Goal: Find specific page/section: Find specific page/section

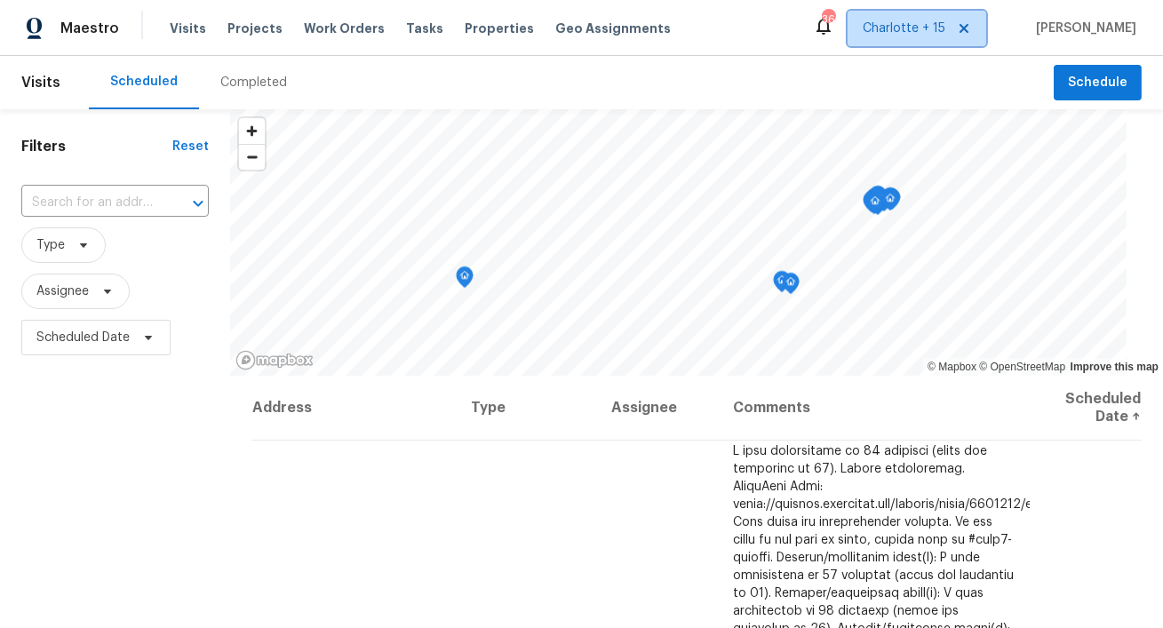
click at [971, 30] on icon at bounding box center [964, 28] width 14 height 14
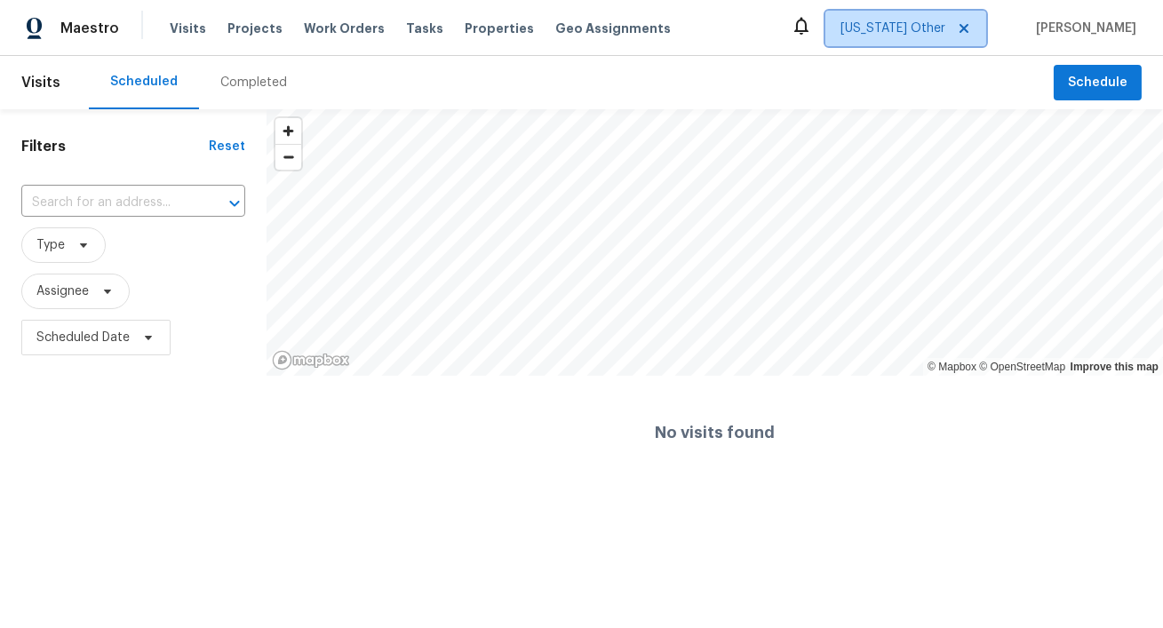
click at [946, 29] on span "[US_STATE] Other" at bounding box center [893, 29] width 105 height 18
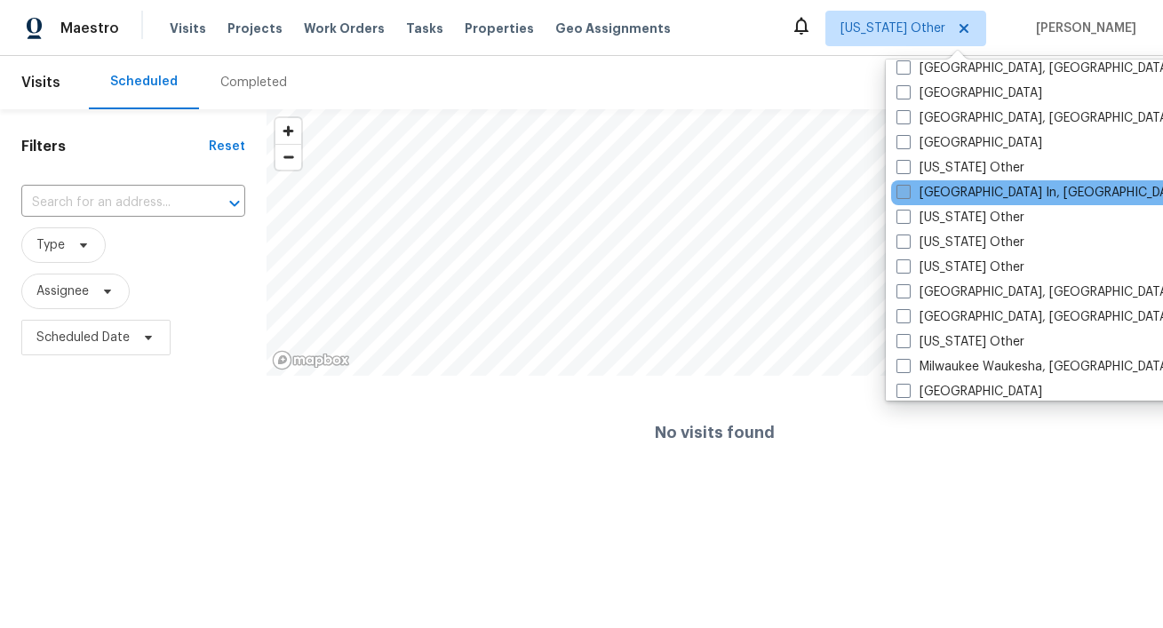
scroll to position [1225, 0]
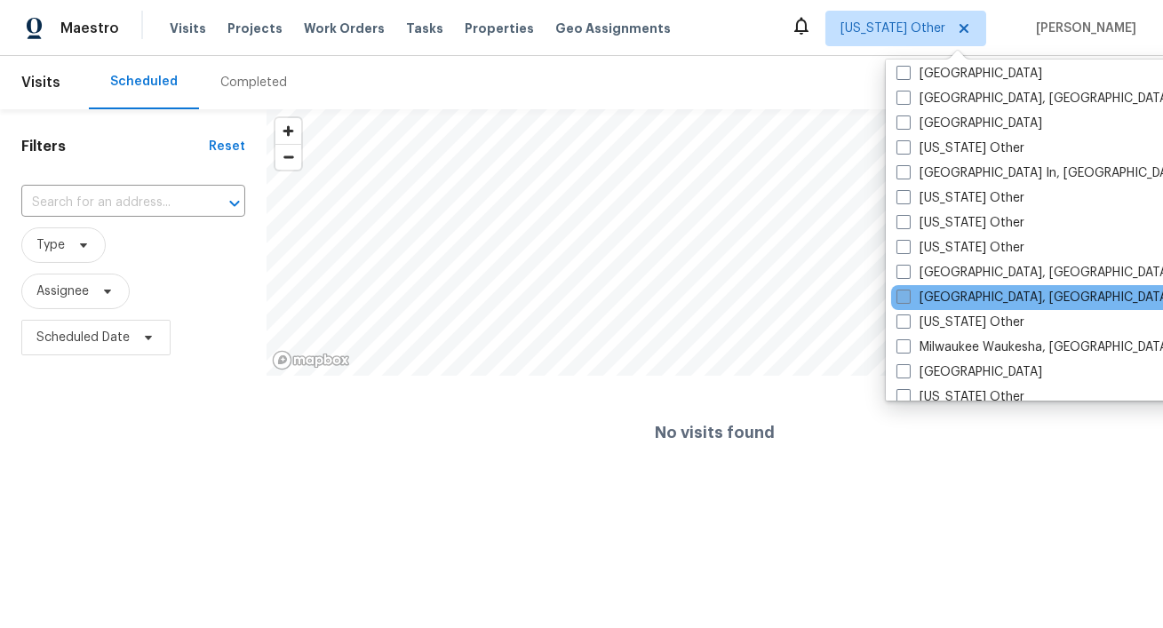
click at [931, 299] on label "[GEOGRAPHIC_DATA], [GEOGRAPHIC_DATA]" at bounding box center [1035, 298] width 276 height 18
click at [908, 299] on input "[GEOGRAPHIC_DATA], [GEOGRAPHIC_DATA]" at bounding box center [903, 295] width 12 height 12
checkbox input "true"
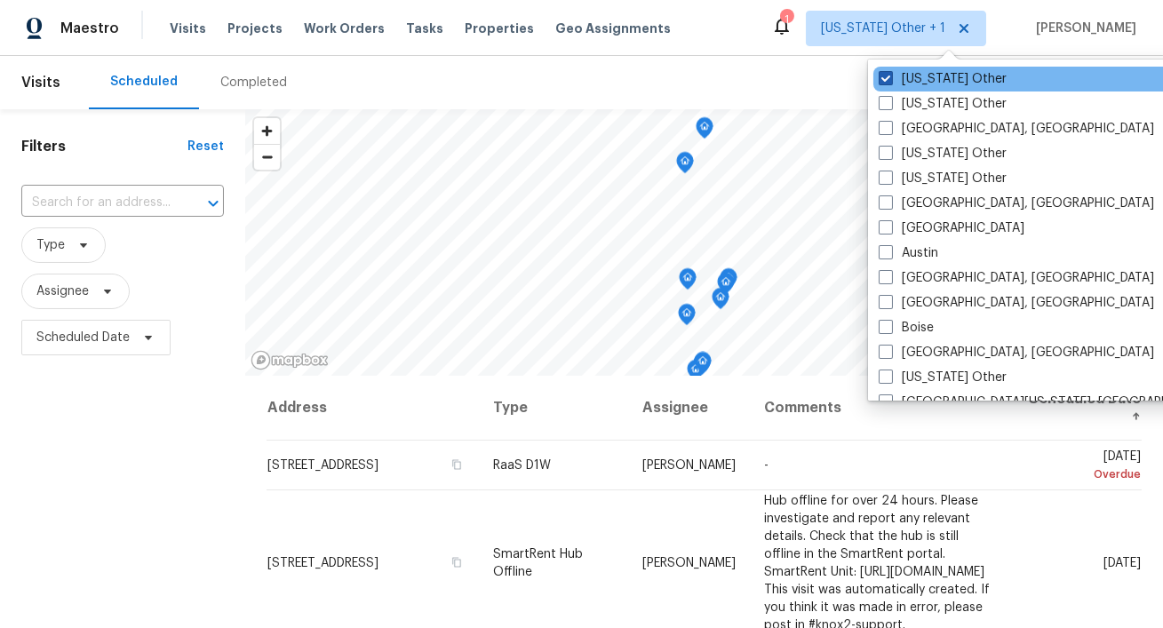
click at [918, 77] on label "[US_STATE] Other" at bounding box center [943, 79] width 128 height 18
click at [891, 77] on input "[US_STATE] Other" at bounding box center [885, 76] width 12 height 12
checkbox input "false"
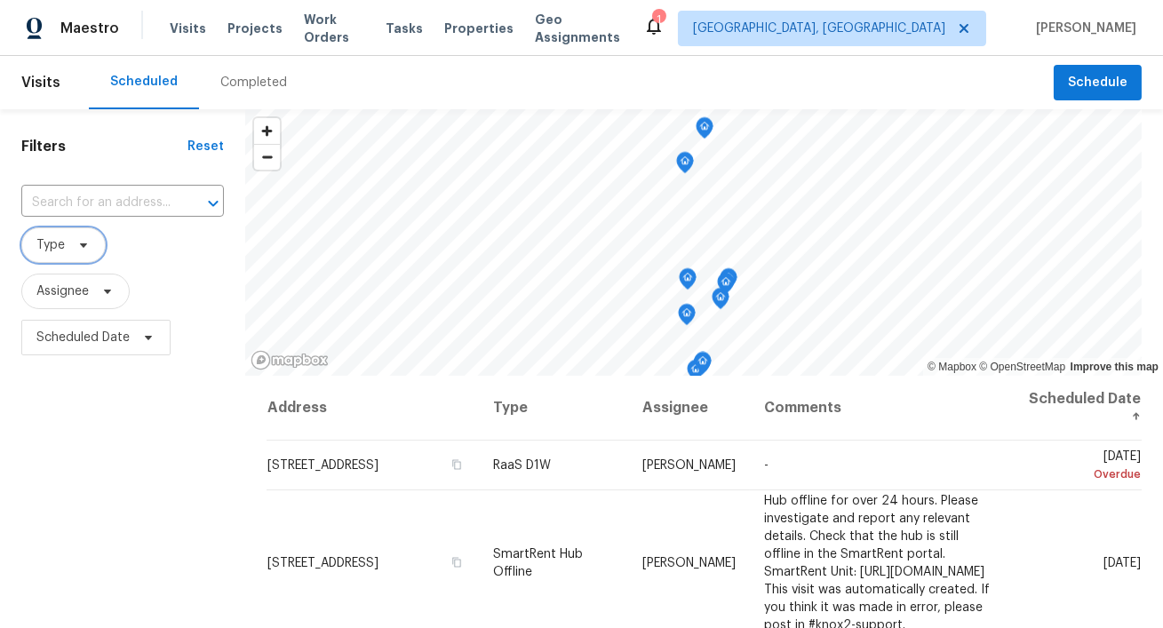
click at [56, 242] on span "Type" at bounding box center [50, 245] width 28 height 18
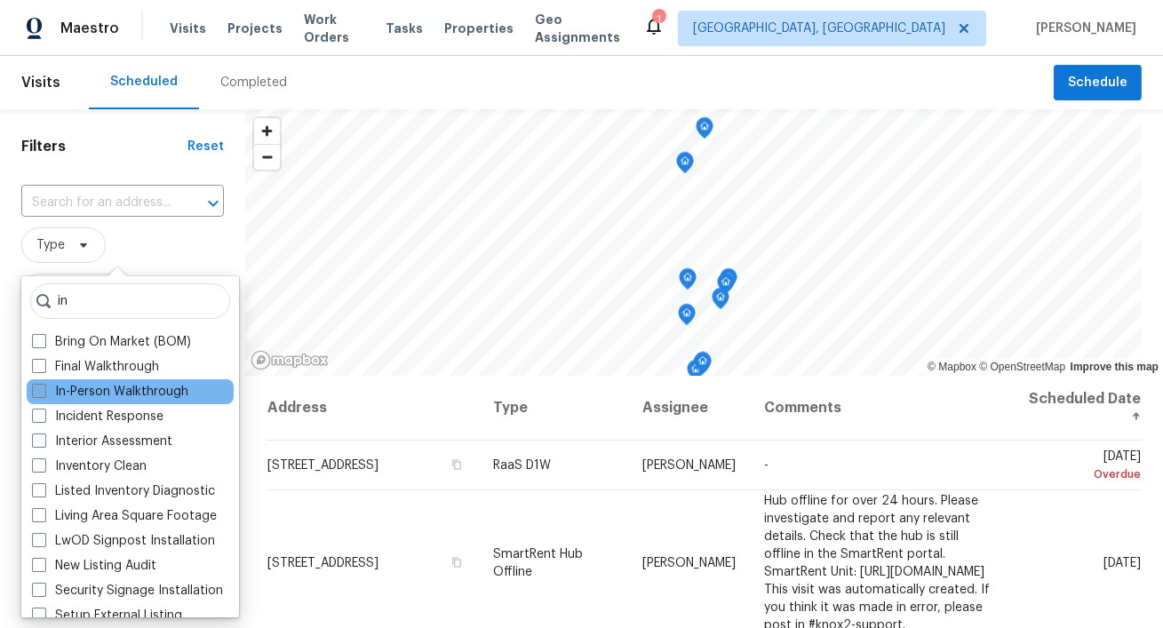
type input "in"
click at [36, 394] on span at bounding box center [39, 391] width 14 height 14
click at [36, 394] on input "In-Person Walkthrough" at bounding box center [38, 389] width 12 height 12
checkbox input "true"
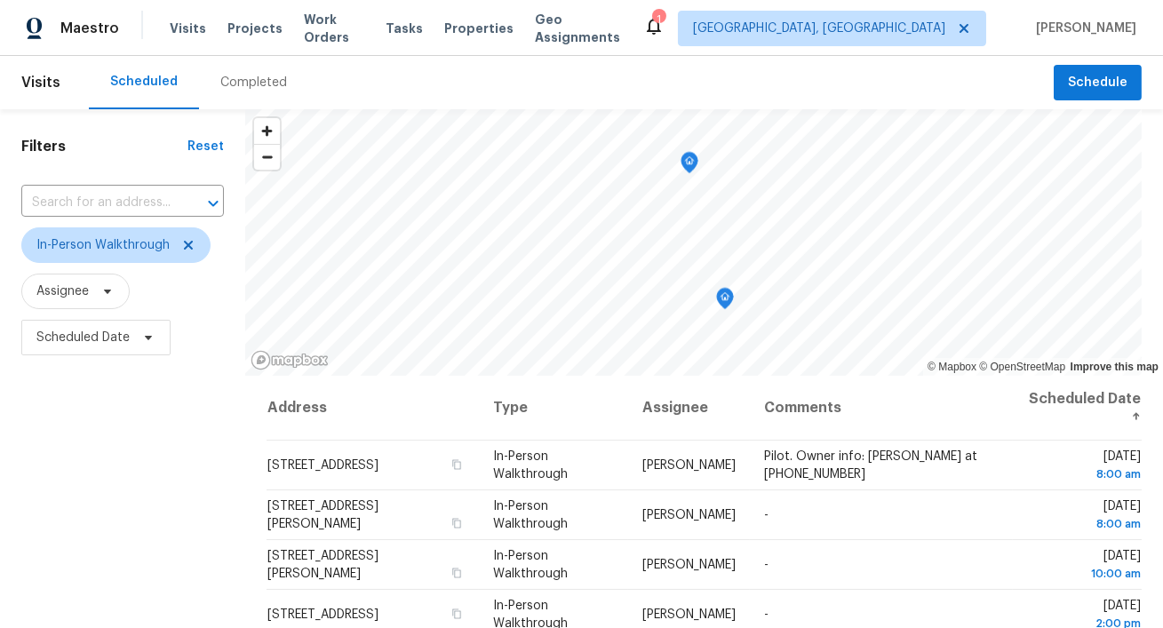
click at [137, 160] on div "Filters Reset ​ In-Person Walkthrough Assignee Scheduled Date" at bounding box center [122, 494] width 245 height 770
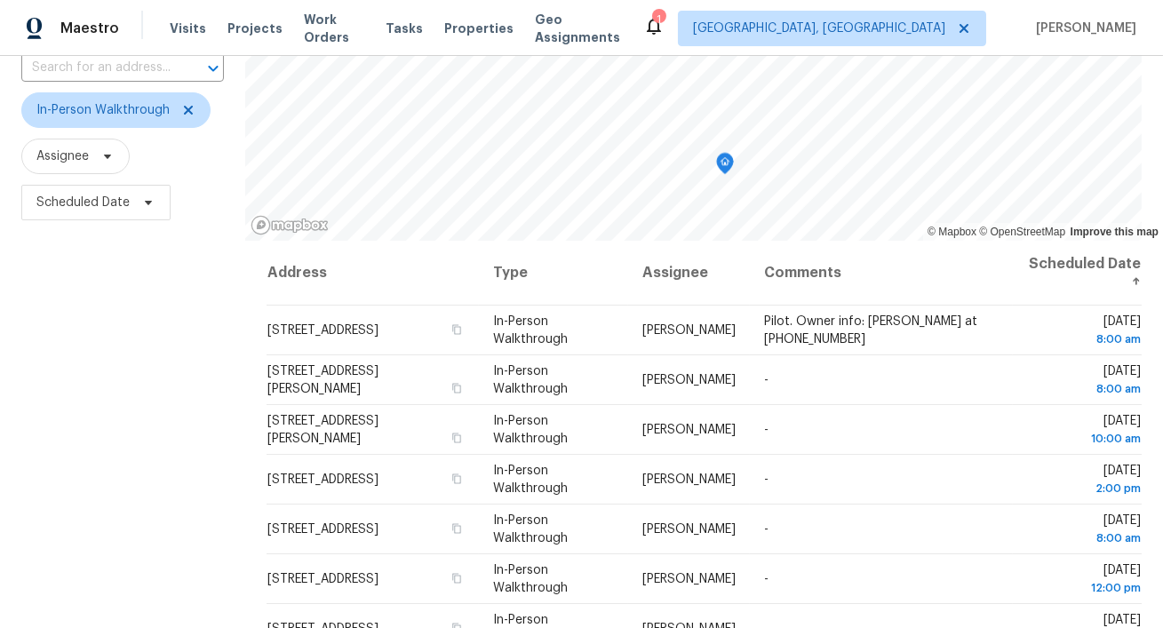
scroll to position [118, 0]
